Goal: Task Accomplishment & Management: Use online tool/utility

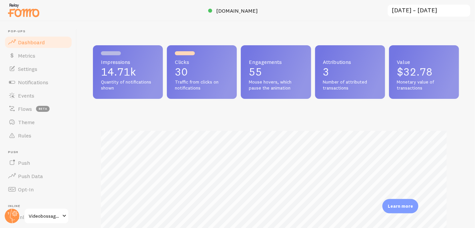
scroll to position [62, 0]
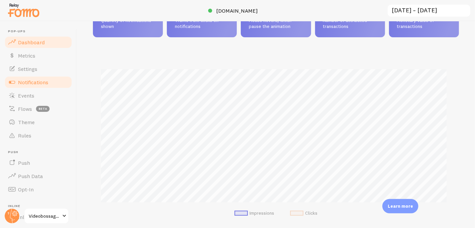
click at [41, 83] on span "Notifications" at bounding box center [33, 82] width 30 height 7
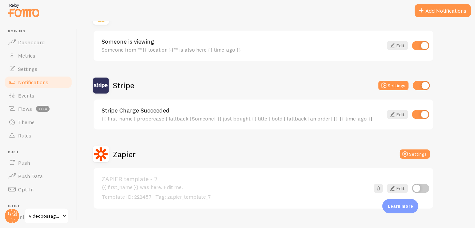
scroll to position [667, 0]
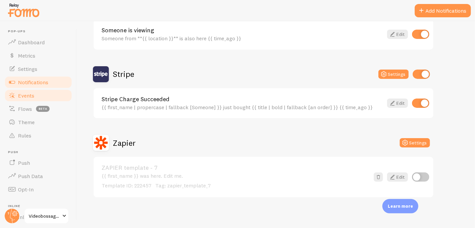
click at [26, 95] on span "Events" at bounding box center [26, 95] width 16 height 7
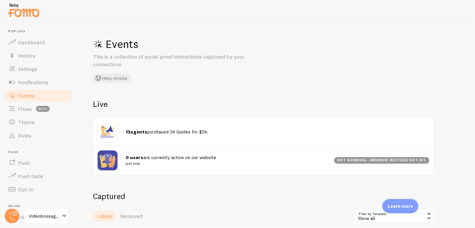
scroll to position [156, 0]
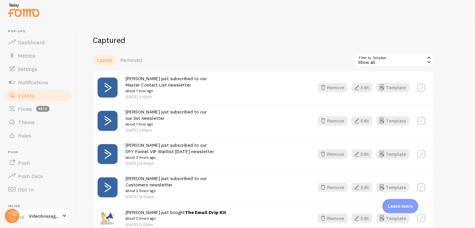
click at [393, 57] on div "Show all" at bounding box center [394, 59] width 80 height 13
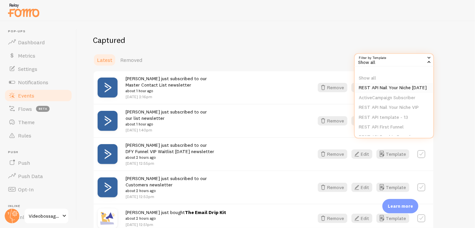
click at [398, 93] on li "REST API Nail Your Niche [DATE]" at bounding box center [394, 88] width 79 height 10
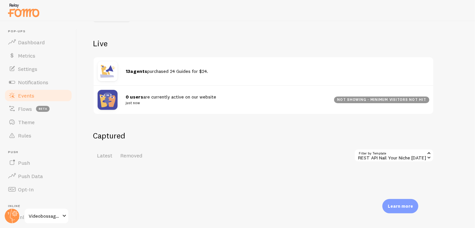
scroll to position [66, 0]
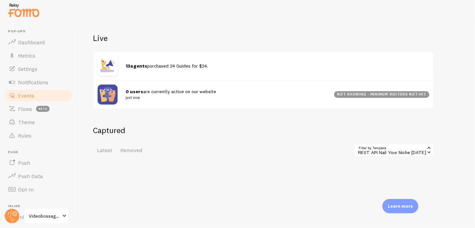
click at [120, 150] on span "Removed" at bounding box center [131, 150] width 22 height 7
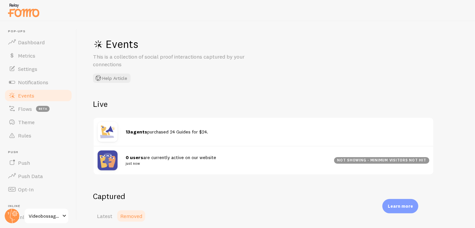
scroll to position [77, 0]
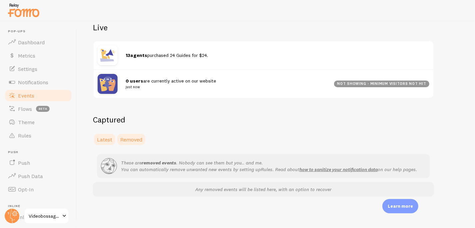
click at [106, 141] on span "Latest" at bounding box center [104, 139] width 15 height 7
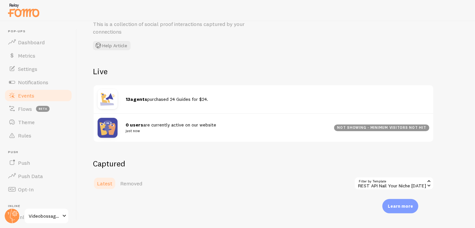
scroll to position [66, 0]
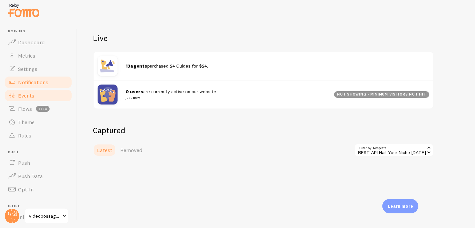
click at [28, 81] on span "Notifications" at bounding box center [33, 82] width 30 height 7
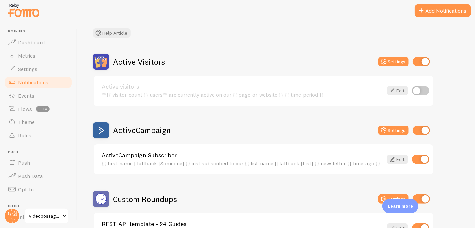
scroll to position [93, 0]
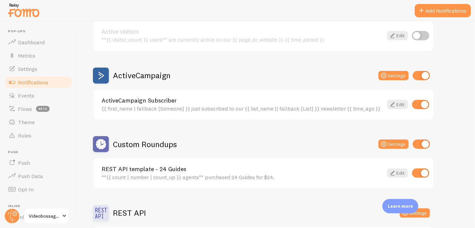
click at [189, 103] on div "ActiveCampaign Subscriber {{ first_name | fallback [Someone] }} just subscribed…" at bounding box center [242, 105] width 281 height 14
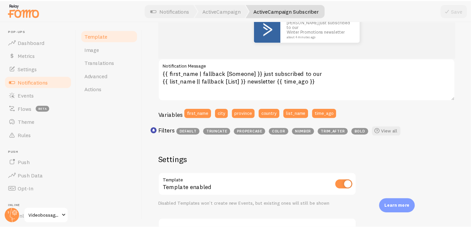
scroll to position [104, 0]
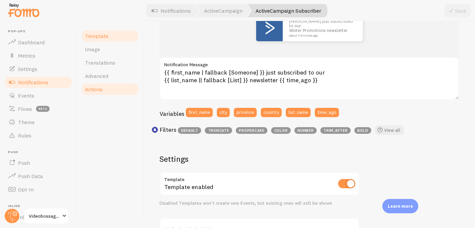
click at [100, 90] on span "Actions" at bounding box center [94, 89] width 18 height 7
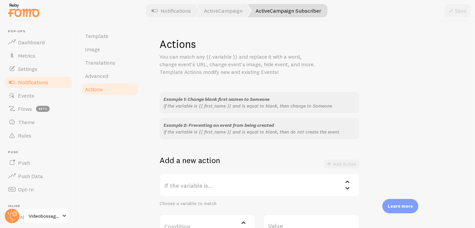
click at [42, 81] on span "Notifications" at bounding box center [33, 82] width 30 height 7
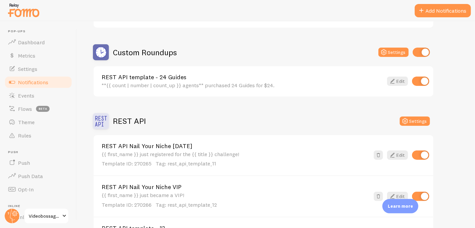
scroll to position [225, 0]
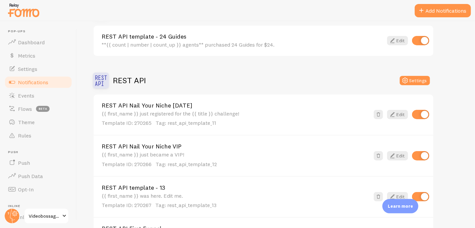
click at [166, 117] on div "{{ first_name }} just registered for the {{ title }} challenge! Template ID: 27…" at bounding box center [236, 119] width 268 height 16
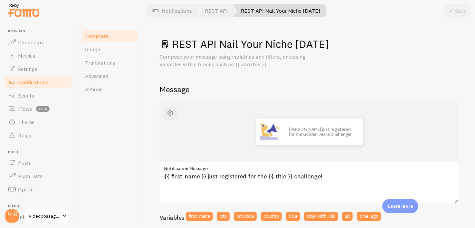
click at [40, 84] on span "Notifications" at bounding box center [33, 82] width 30 height 7
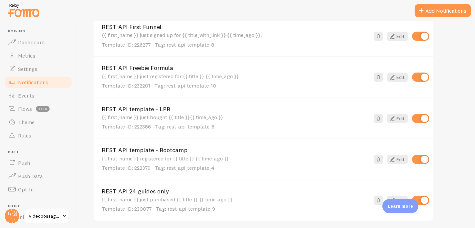
scroll to position [591, 0]
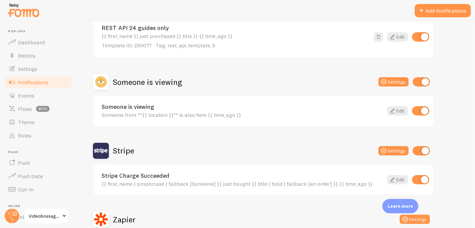
drag, startPoint x: 42, startPoint y: 81, endPoint x: 49, endPoint y: 83, distance: 7.8
click at [42, 81] on span "Notifications" at bounding box center [33, 82] width 30 height 7
click at [26, 94] on span "Events" at bounding box center [26, 95] width 16 height 7
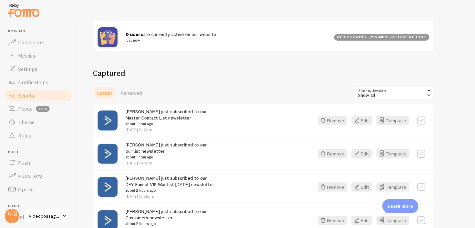
scroll to position [124, 0]
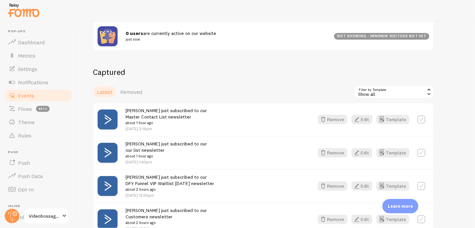
click at [385, 93] on div "Show all" at bounding box center [394, 91] width 80 height 13
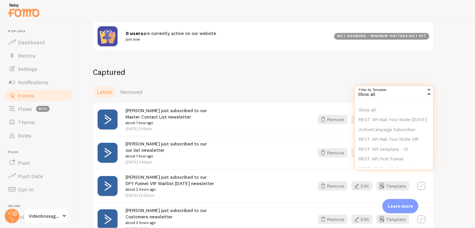
click at [250, 137] on div "[PERSON_NAME] just subscribed to our our list newsletter about 1 hour ago [DATE…" at bounding box center [264, 152] width 340 height 33
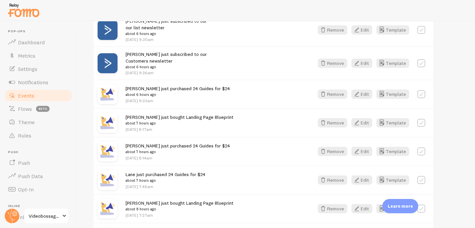
scroll to position [1000, 0]
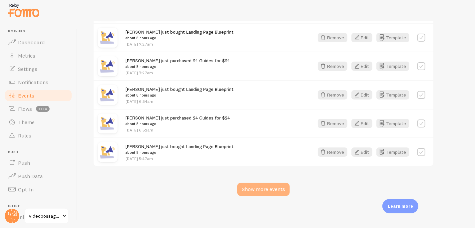
click at [273, 190] on div "Show more events" at bounding box center [263, 189] width 53 height 13
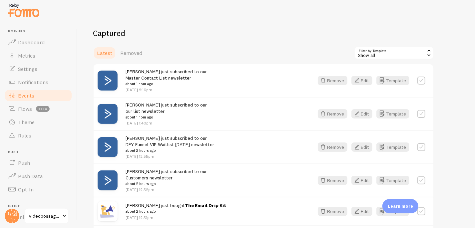
scroll to position [0, 0]
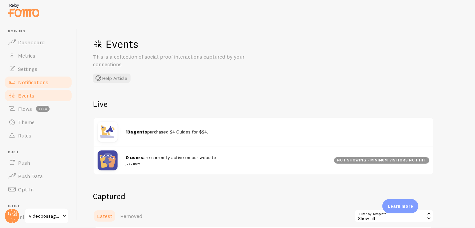
click at [28, 82] on span "Notifications" at bounding box center [33, 82] width 30 height 7
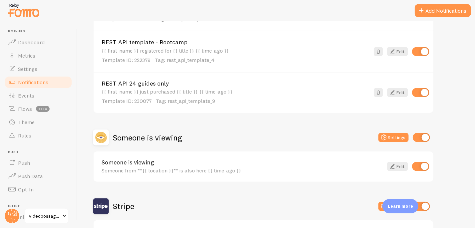
scroll to position [667, 0]
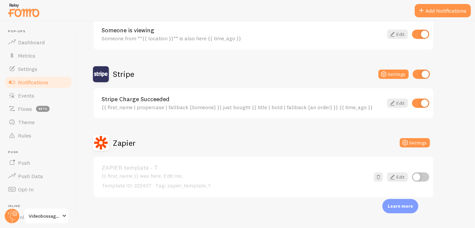
click at [149, 101] on link "Stripe Charge Succeeded" at bounding box center [242, 99] width 281 height 6
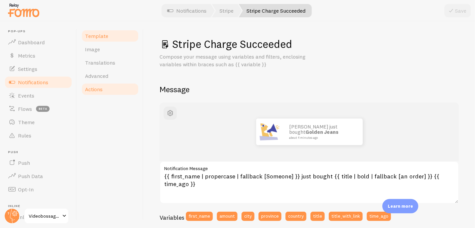
click at [89, 88] on span "Actions" at bounding box center [94, 89] width 18 height 7
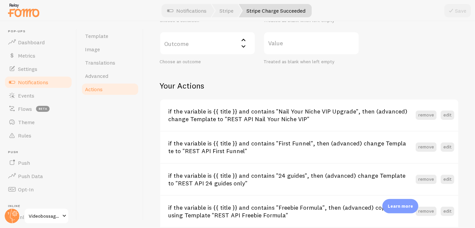
scroll to position [231, 0]
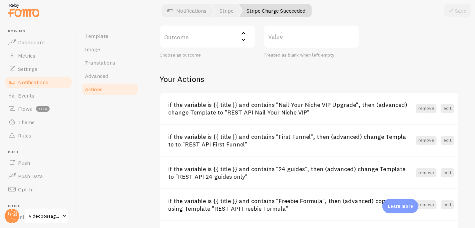
click at [30, 82] on span "Notifications" at bounding box center [33, 82] width 30 height 7
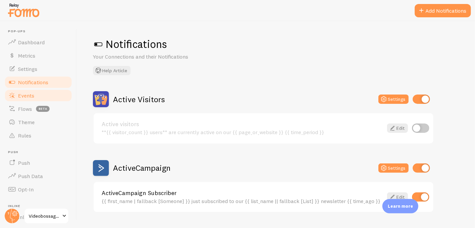
click at [24, 97] on span "Events" at bounding box center [26, 95] width 16 height 7
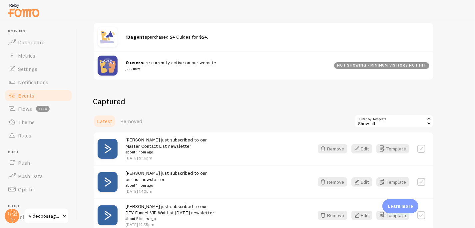
scroll to position [161, 0]
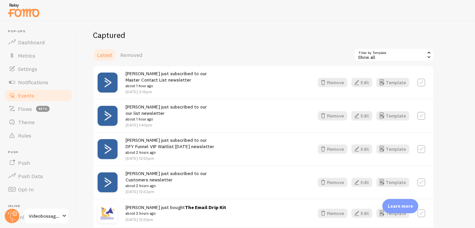
click at [382, 55] on div "Show all" at bounding box center [394, 54] width 80 height 13
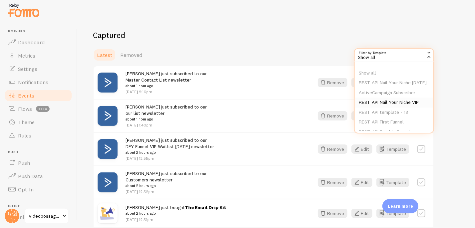
click at [402, 107] on li "REST API Nail Your Niche VIP" at bounding box center [394, 103] width 79 height 10
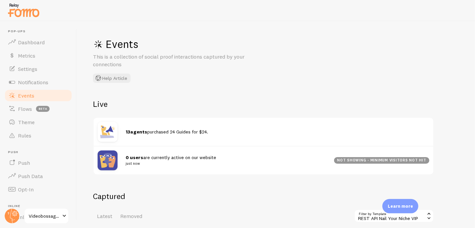
scroll to position [66, 0]
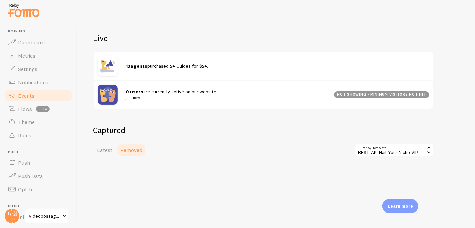
click at [120, 151] on span "Removed" at bounding box center [131, 150] width 22 height 7
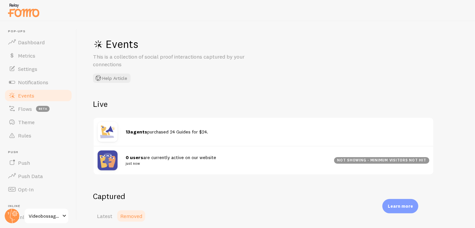
scroll to position [77, 0]
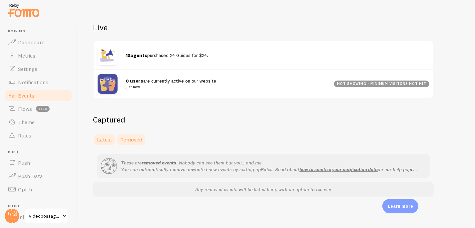
click at [103, 138] on span "Latest" at bounding box center [104, 139] width 15 height 7
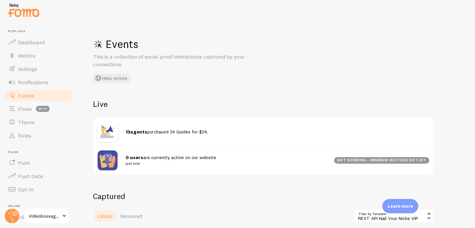
scroll to position [66, 0]
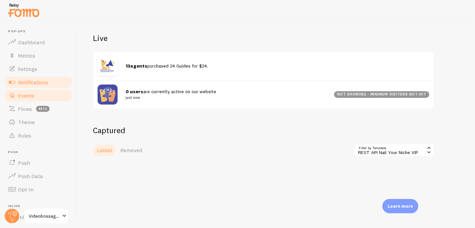
click at [29, 82] on span "Notifications" at bounding box center [33, 82] width 30 height 7
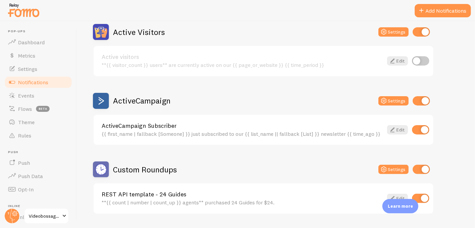
scroll to position [68, 0]
click at [141, 127] on link "ActiveCampaign Subscriber" at bounding box center [242, 126] width 281 height 6
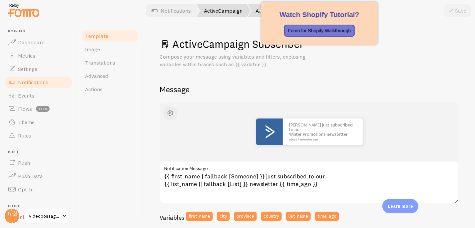
click at [221, 7] on link "ActiveCampaign" at bounding box center [223, 10] width 55 height 13
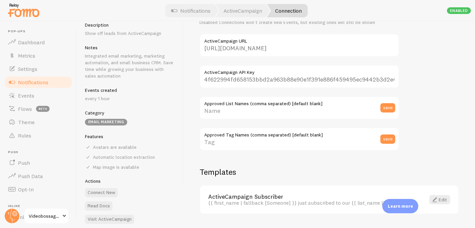
scroll to position [73, 0]
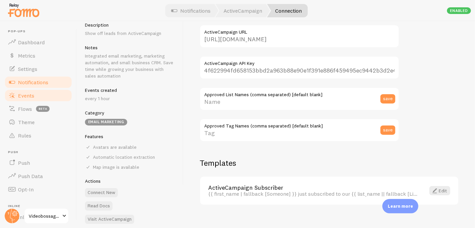
click at [28, 93] on span "Events" at bounding box center [26, 95] width 16 height 7
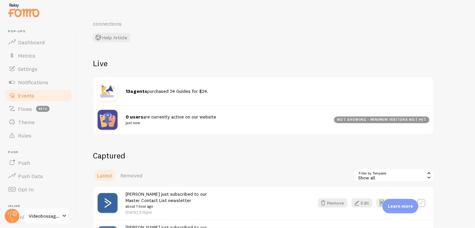
scroll to position [146, 0]
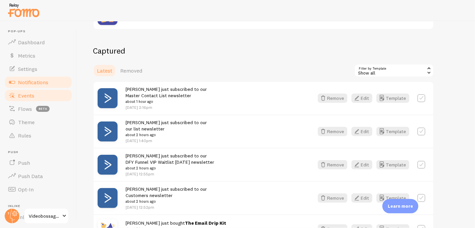
click at [46, 79] on span "Notifications" at bounding box center [33, 82] width 30 height 7
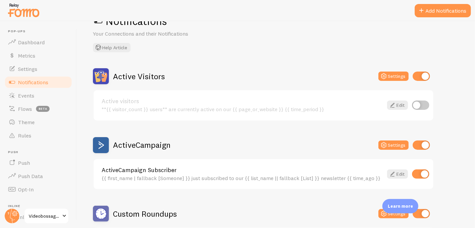
scroll to position [31, 0]
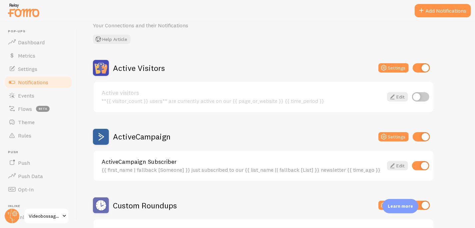
click at [146, 137] on h2 "ActiveCampaign" at bounding box center [142, 137] width 58 height 10
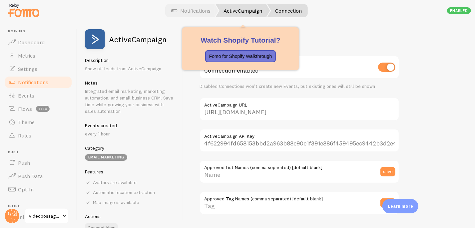
click at [235, 16] on link "ActiveCampaign" at bounding box center [243, 10] width 55 height 13
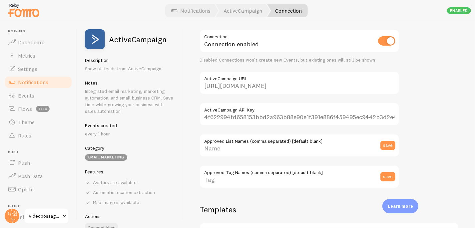
scroll to position [34, 0]
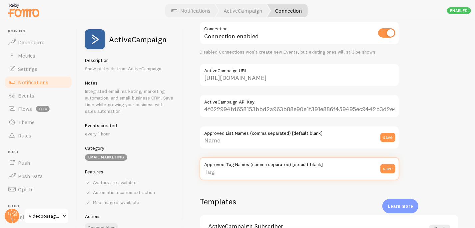
click at [250, 171] on input "Approved Tag Names (comma separated) [default blank]" at bounding box center [300, 168] width 200 height 23
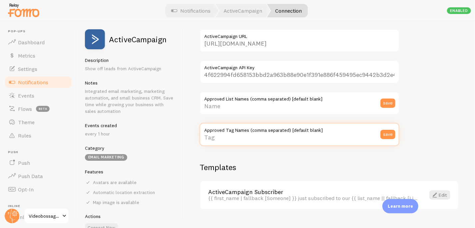
scroll to position [80, 0]
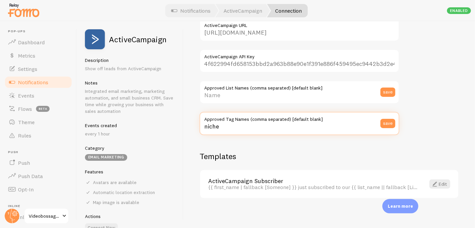
type input "niche,"
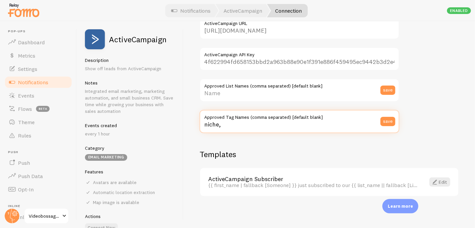
click at [256, 125] on input "niche," at bounding box center [300, 121] width 200 height 23
click at [256, 124] on input "niche," at bounding box center [300, 121] width 200 height 23
click at [256, 125] on input "niche," at bounding box center [300, 121] width 200 height 23
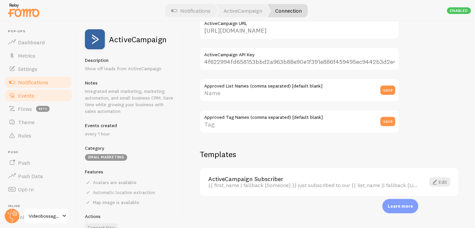
click at [25, 94] on span "Events" at bounding box center [26, 95] width 16 height 7
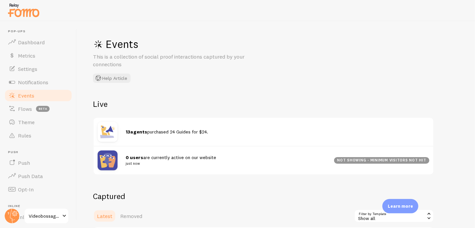
scroll to position [162, 0]
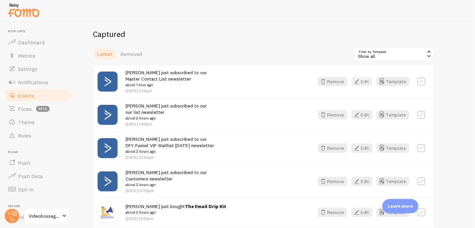
click at [367, 80] on button "Edit" at bounding box center [361, 81] width 21 height 9
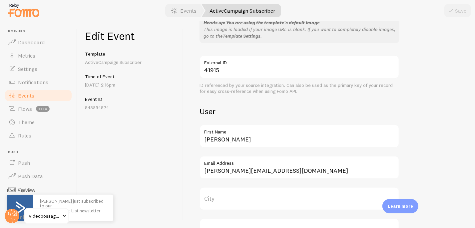
scroll to position [345, 0]
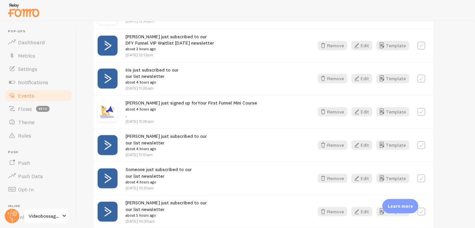
scroll to position [426, 0]
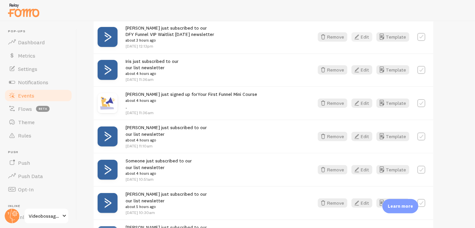
click at [364, 37] on button "Edit" at bounding box center [361, 36] width 21 height 9
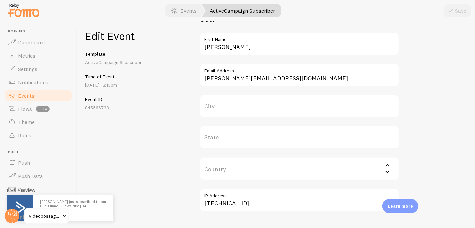
scroll to position [345, 0]
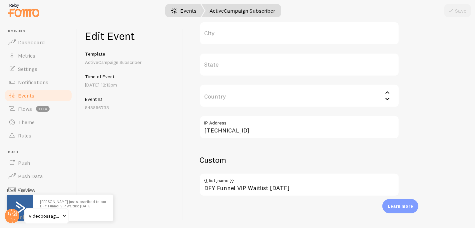
click at [184, 11] on link "Events" at bounding box center [183, 10] width 41 height 13
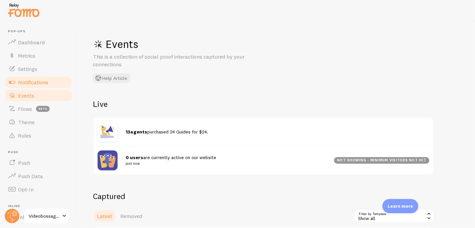
click at [30, 85] on span "Notifications" at bounding box center [33, 82] width 30 height 7
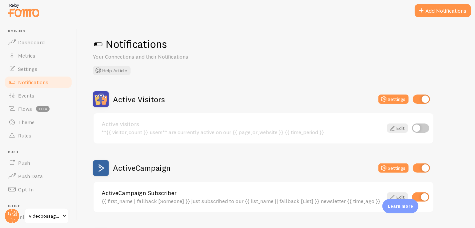
click at [149, 167] on h2 "ActiveCampaign" at bounding box center [142, 168] width 58 height 10
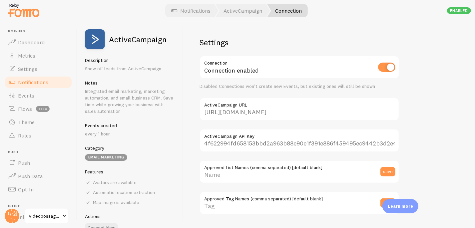
scroll to position [56, 0]
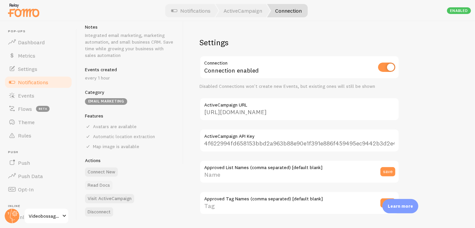
click at [105, 184] on link "Read Docs" at bounding box center [99, 185] width 28 height 9
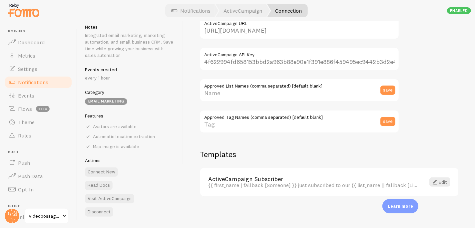
drag, startPoint x: 298, startPoint y: 174, endPoint x: 294, endPoint y: 179, distance: 5.7
click at [297, 175] on div "ActiveCampaign Subscriber {{ first_name | fallback [Someone] }} just subscribed…" at bounding box center [329, 182] width 258 height 28
click at [283, 179] on link "ActiveCampaign Subscriber" at bounding box center [312, 179] width 209 height 6
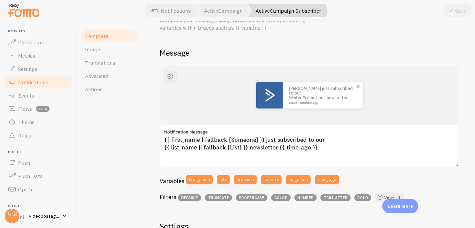
scroll to position [44, 0]
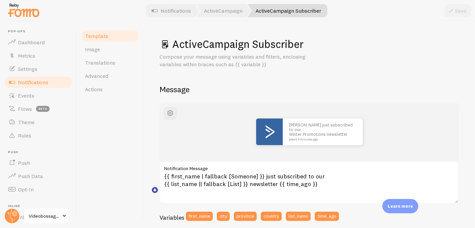
scroll to position [44, 0]
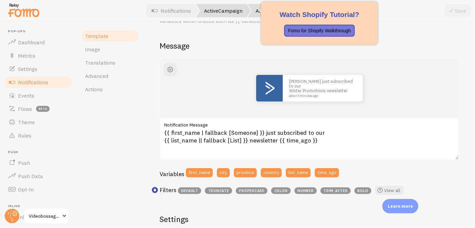
click at [230, 11] on link "ActiveCampaign" at bounding box center [223, 10] width 55 height 13
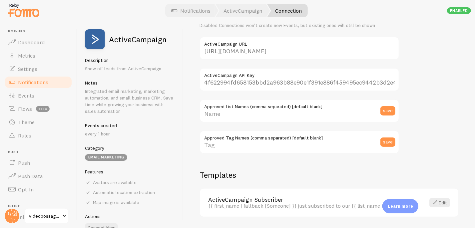
scroll to position [76, 0]
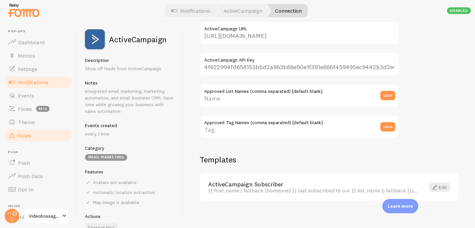
click at [31, 133] on link "Rules" at bounding box center [38, 135] width 69 height 13
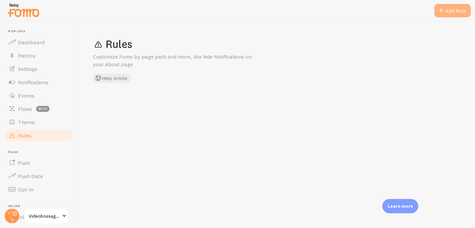
click at [448, 12] on div "Add Rule" at bounding box center [452, 10] width 37 height 13
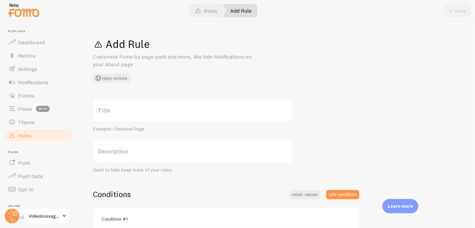
click at [113, 108] on label "Title" at bounding box center [193, 110] width 200 height 23
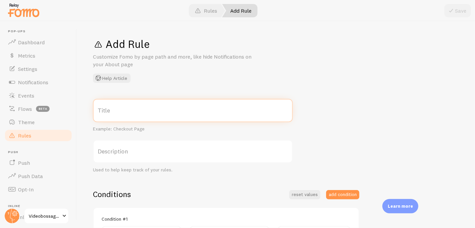
click at [113, 108] on input "Title" at bounding box center [193, 110] width 200 height 23
click at [112, 112] on input "Nail your Niche" at bounding box center [193, 110] width 200 height 23
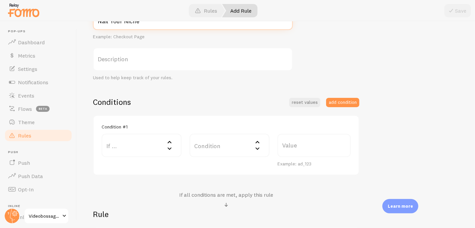
scroll to position [99, 0]
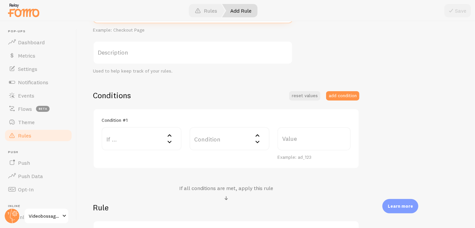
type input "Nail Your Niche"
click at [121, 140] on label "If ..." at bounding box center [142, 138] width 80 height 23
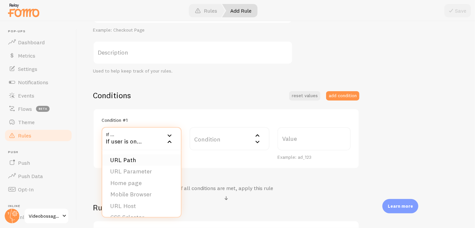
click at [129, 158] on li "URL Path" at bounding box center [141, 161] width 79 height 12
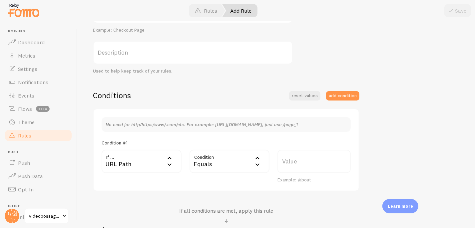
click at [287, 162] on label "Value" at bounding box center [313, 161] width 73 height 23
click at [287, 162] on input "Value" at bounding box center [313, 161] width 73 height 23
paste input "oct25-challenge/"
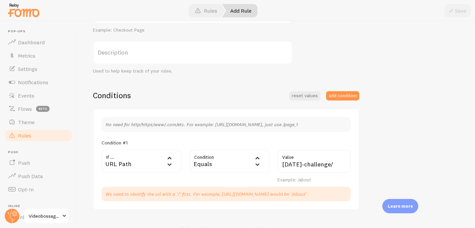
click at [213, 160] on div "Equals" at bounding box center [230, 161] width 80 height 23
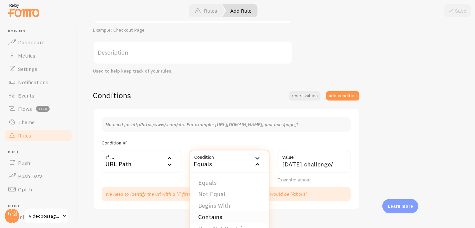
click at [221, 215] on li "Contains" at bounding box center [229, 218] width 79 height 12
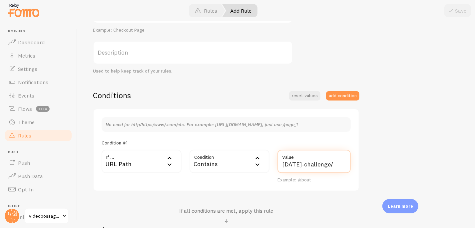
click at [282, 163] on input "oct25-challenge/" at bounding box center [313, 161] width 73 height 23
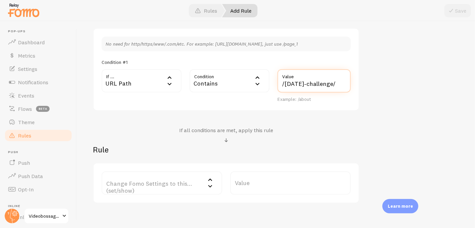
scroll to position [212, 0]
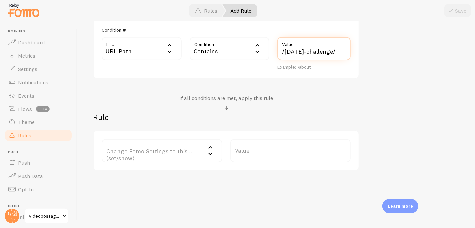
type input "/oct25-challenge/"
click at [158, 147] on label "Change Fomo Settings to this... (set/show)" at bounding box center [162, 150] width 121 height 23
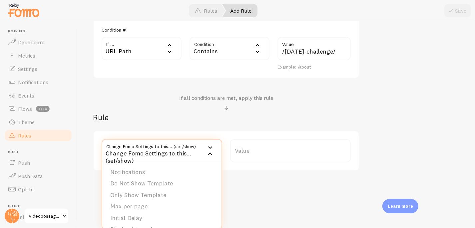
click at [160, 184] on li "Do Not Show Template" at bounding box center [161, 184] width 119 height 12
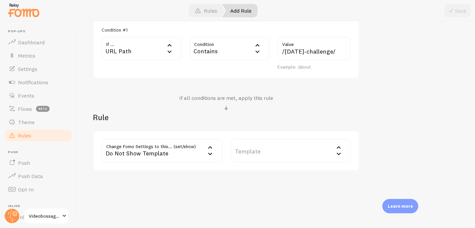
click at [246, 153] on label "Template" at bounding box center [290, 150] width 121 height 23
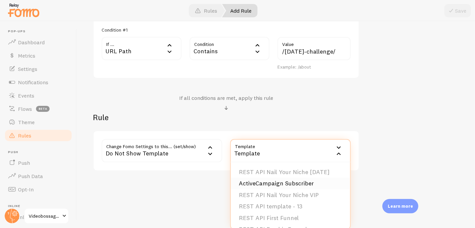
scroll to position [201, 0]
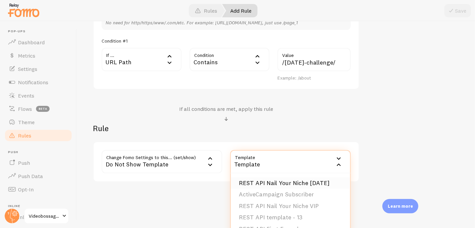
click at [298, 183] on li "REST API Nail Your Niche [DATE]" at bounding box center [290, 184] width 119 height 12
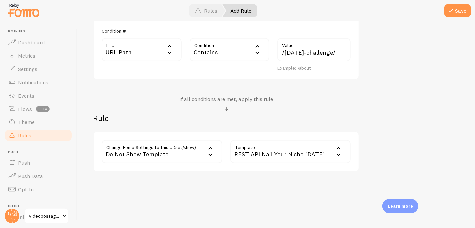
scroll to position [213, 0]
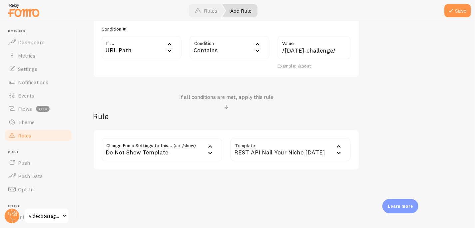
click at [166, 150] on div "Do Not Show Template" at bounding box center [162, 149] width 121 height 23
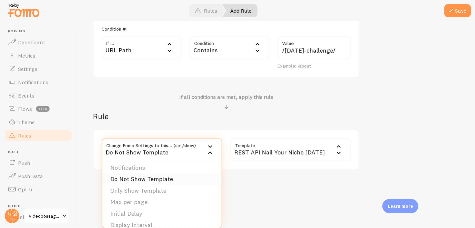
scroll to position [4, 0]
click at [167, 189] on li "Only Show Template" at bounding box center [161, 191] width 119 height 12
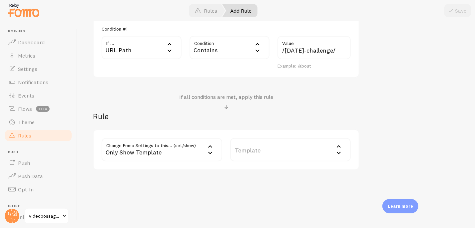
click at [280, 151] on label "Template" at bounding box center [290, 149] width 121 height 23
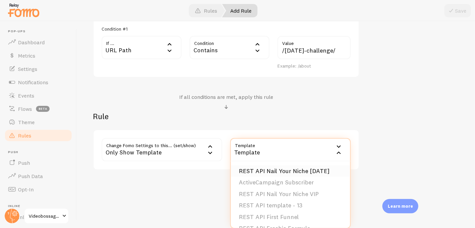
click at [289, 170] on li "REST API Nail Your Niche [DATE]" at bounding box center [290, 172] width 119 height 12
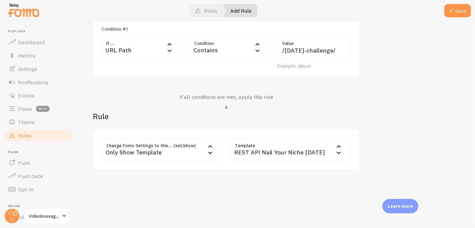
scroll to position [201, 0]
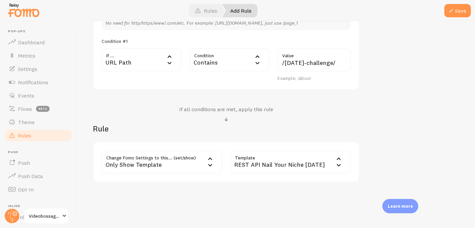
click at [222, 57] on div "Contains" at bounding box center [230, 59] width 80 height 23
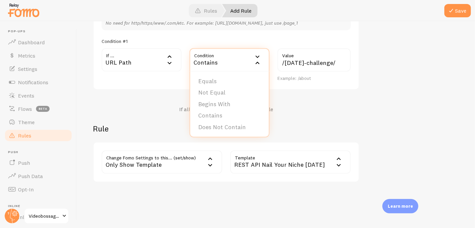
click at [222, 57] on div "Contains" at bounding box center [230, 59] width 80 height 23
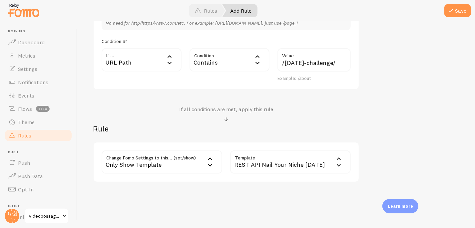
click at [330, 108] on div "If all conditions are met, apply this rule" at bounding box center [226, 115] width 266 height 18
